Goal: Check status: Check status

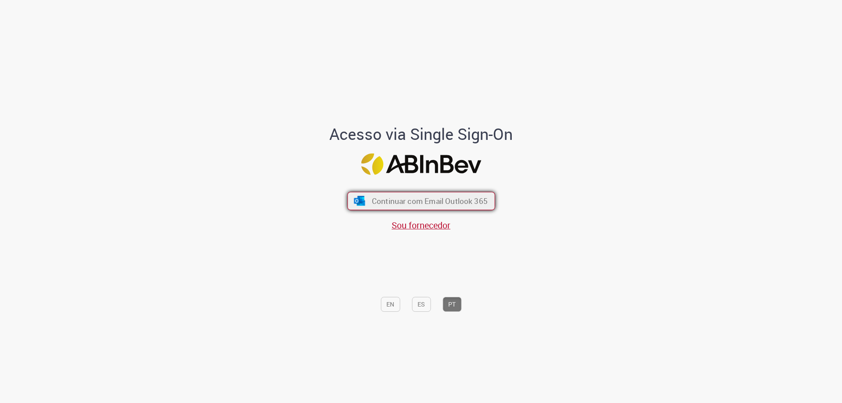
click at [429, 208] on button "Continuar com Email Outlook 365" at bounding box center [421, 201] width 148 height 18
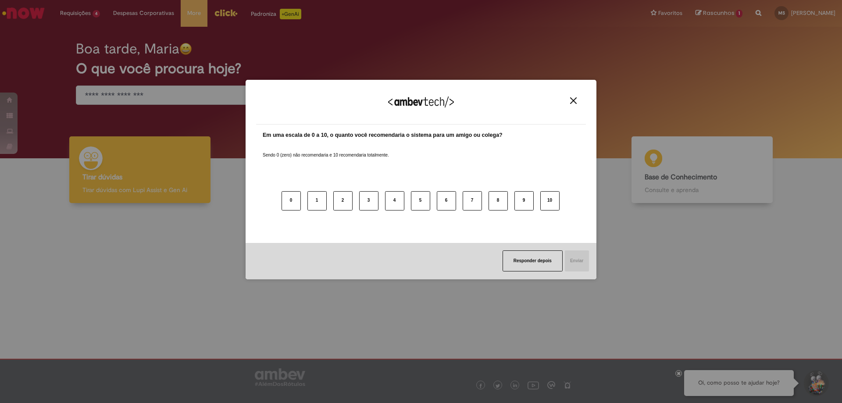
click at [569, 102] on button "Close" at bounding box center [573, 100] width 12 height 7
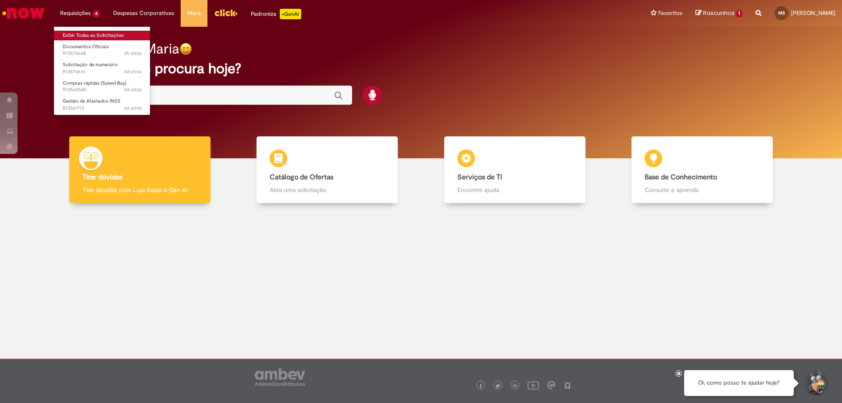
click at [107, 36] on link "Exibir Todas as Solicitações" at bounding box center [102, 36] width 96 height 10
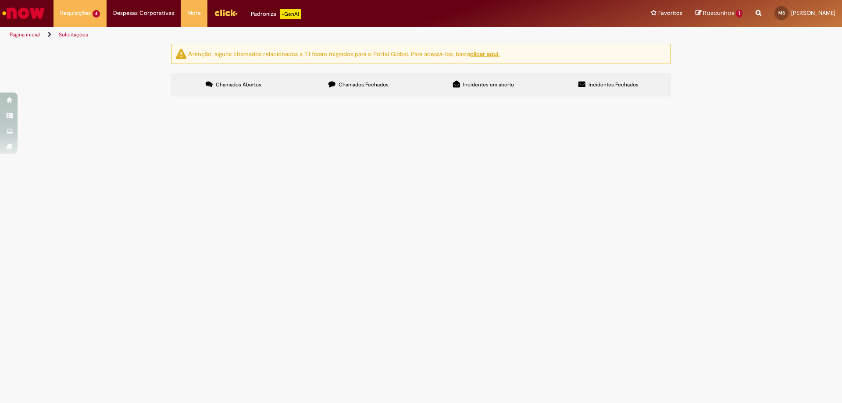
click at [359, 86] on span "Chamados Fechados" at bounding box center [363, 84] width 50 height 7
drag, startPoint x: 361, startPoint y: 155, endPoint x: 315, endPoint y: 159, distance: 45.8
click at [0, 0] on td "Segue solicitação de adesivos sinalizar." at bounding box center [0, 0] width 0 height 0
click at [0, 0] on span "Segue solicitação de adesivos sinalizar." at bounding box center [0, 0] width 0 height 0
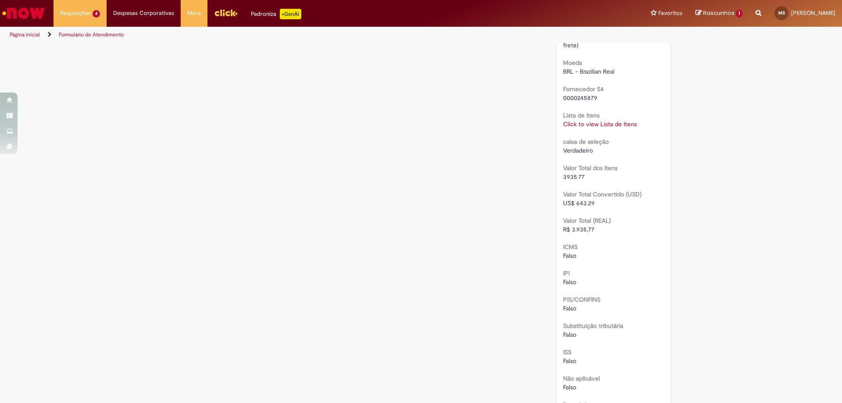
scroll to position [968, 0]
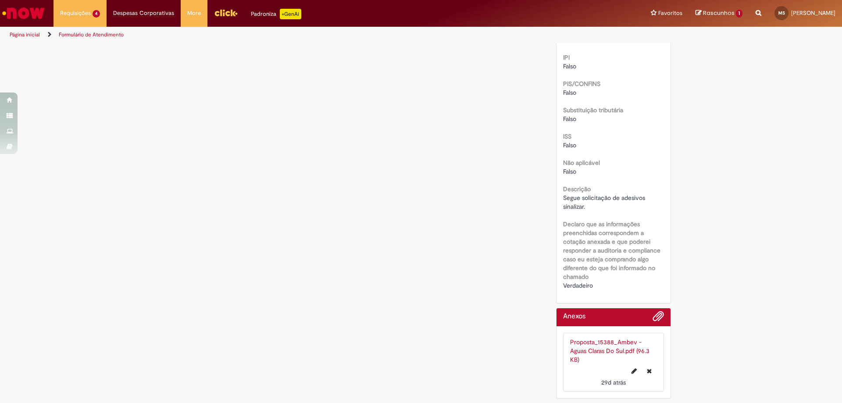
click at [602, 342] on link "Proposta_15388_Ambev - Aguas Claras Do Sul.pdf (96.3 KB)" at bounding box center [609, 350] width 79 height 25
click at [92, 31] on link "Exibir Todas as Solicitações" at bounding box center [102, 36] width 96 height 10
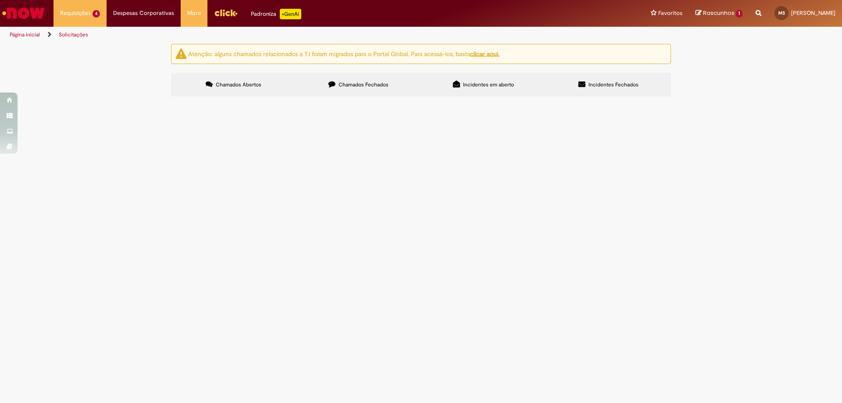
click at [382, 95] on label "Chamados Fechados" at bounding box center [358, 85] width 125 height 24
click at [0, 0] on span "R13431664" at bounding box center [0, 0] width 0 height 0
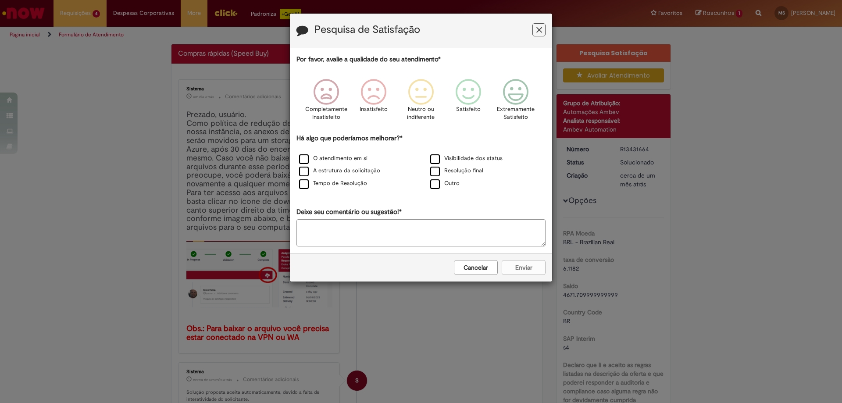
click at [486, 270] on button "Cancelar" at bounding box center [476, 267] width 44 height 15
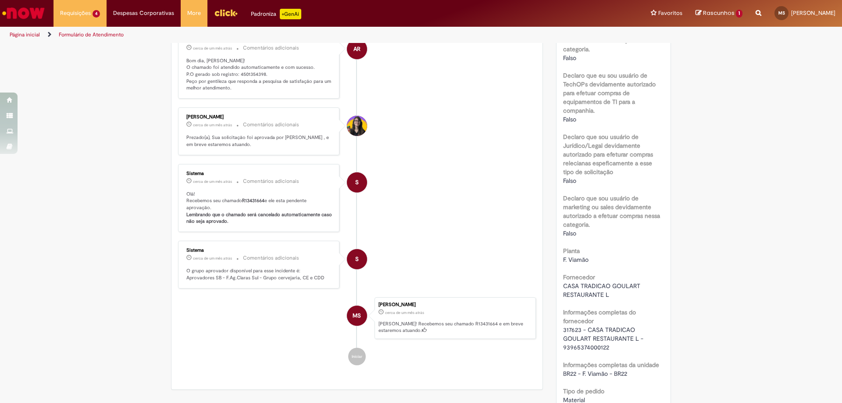
scroll to position [614, 0]
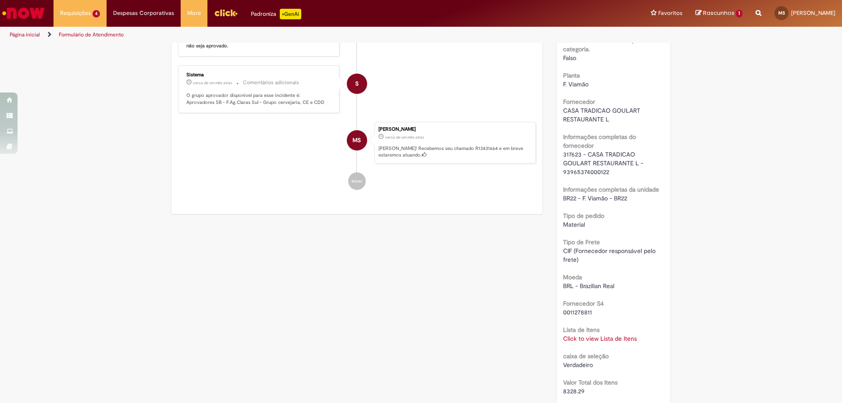
click at [601, 337] on link "Click to view Lista de Itens" at bounding box center [600, 339] width 74 height 8
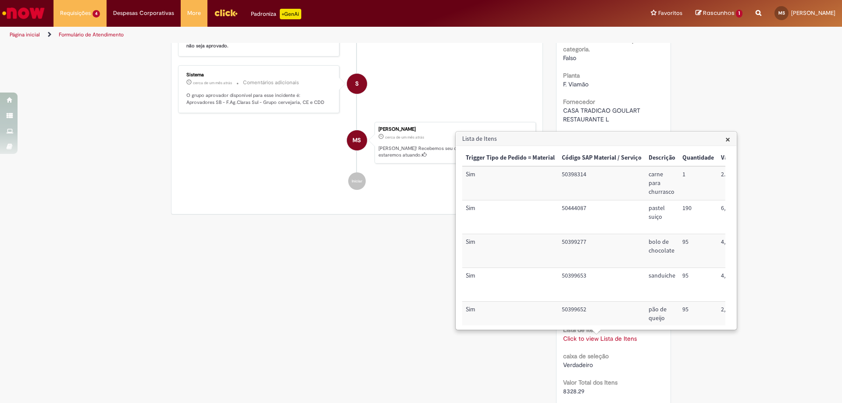
click at [725, 135] on span "×" at bounding box center [727, 139] width 5 height 12
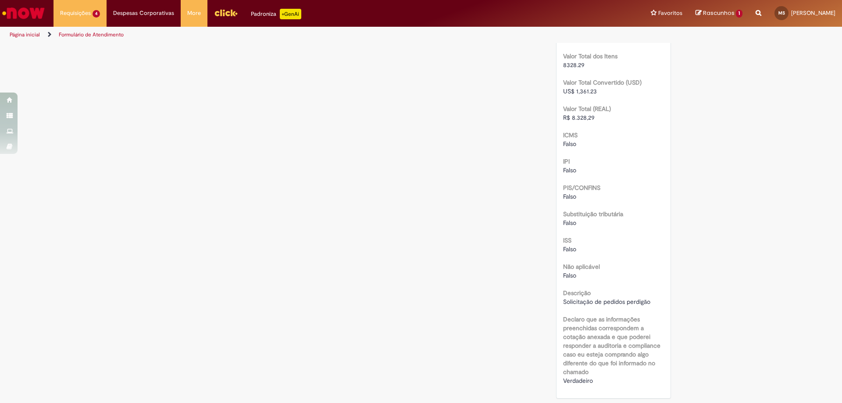
scroll to position [809, 0]
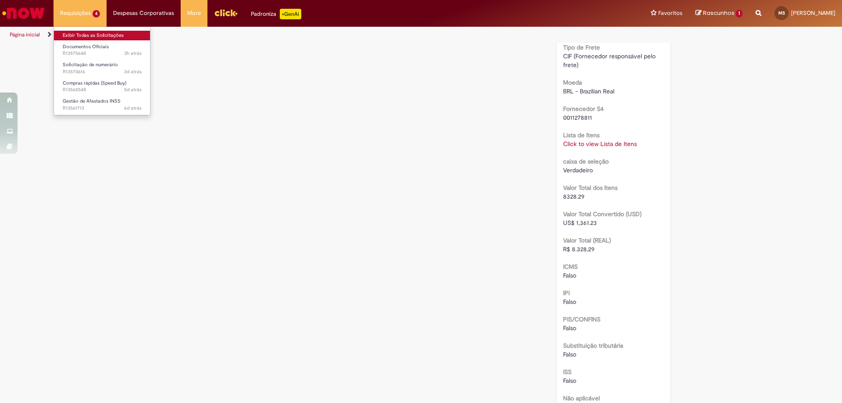
click at [100, 32] on link "Exibir Todas as Solicitações" at bounding box center [102, 36] width 96 height 10
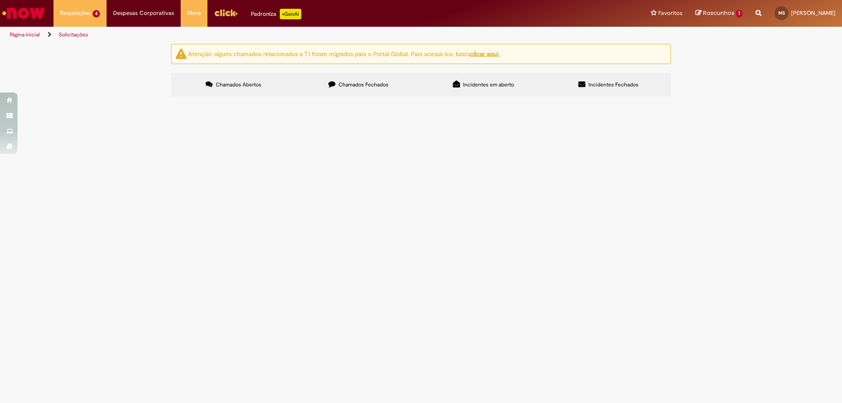
click at [392, 78] on label "Chamados Fechados" at bounding box center [358, 85] width 125 height 24
click at [0, 0] on link "2" at bounding box center [0, 0] width 0 height 0
click at [0, 0] on link "1" at bounding box center [0, 0] width 0 height 0
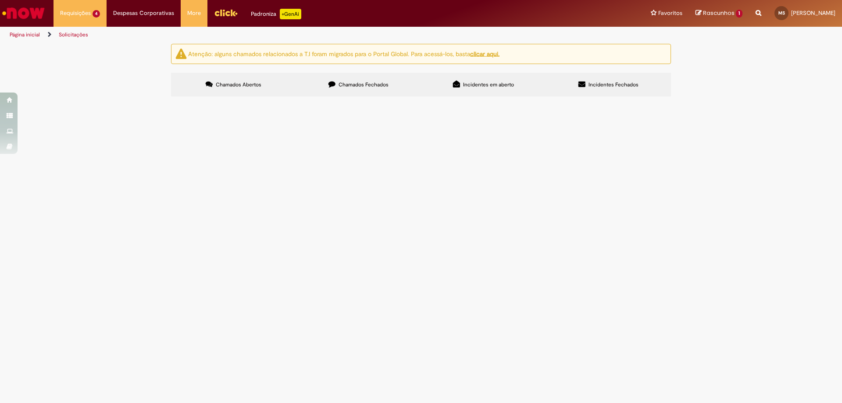
scroll to position [0, 0]
click at [0, 0] on input "Pesquisar" at bounding box center [0, 0] width 0 height 0
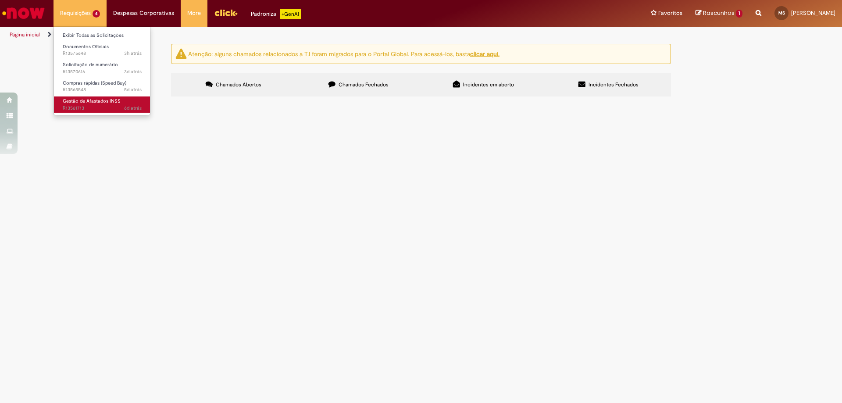
click at [115, 100] on span "Gestão de Afastados INSS" at bounding box center [92, 101] width 58 height 7
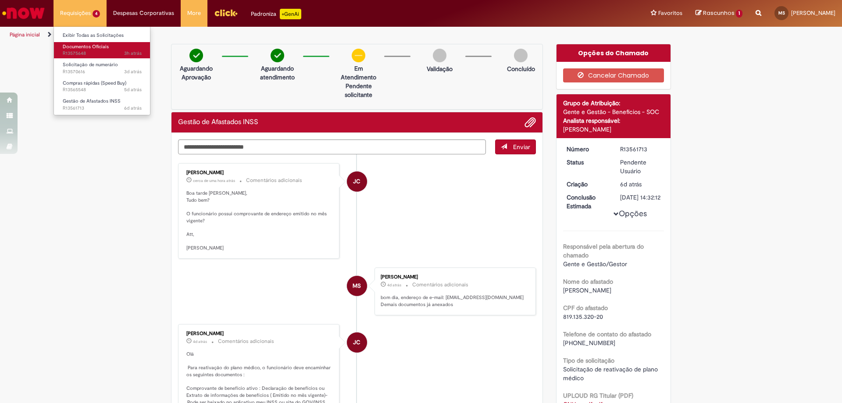
click at [96, 49] on span "Documentos Oficiais" at bounding box center [86, 46] width 46 height 7
